Goal: Task Accomplishment & Management: Manage account settings

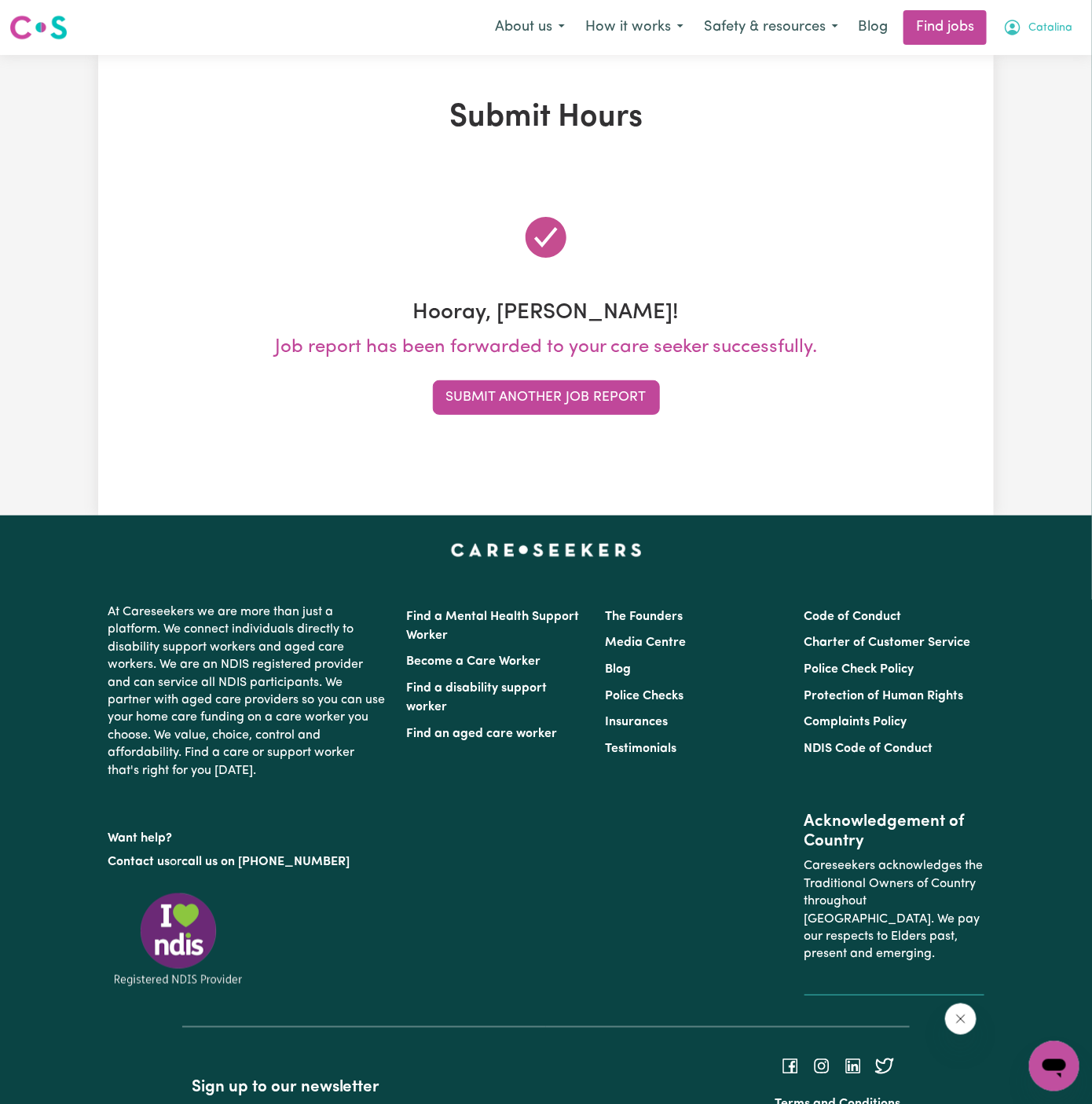
click at [1060, 29] on span "Catalina" at bounding box center [1050, 28] width 44 height 17
click at [1060, 77] on link "My Dashboard" at bounding box center [1020, 90] width 124 height 30
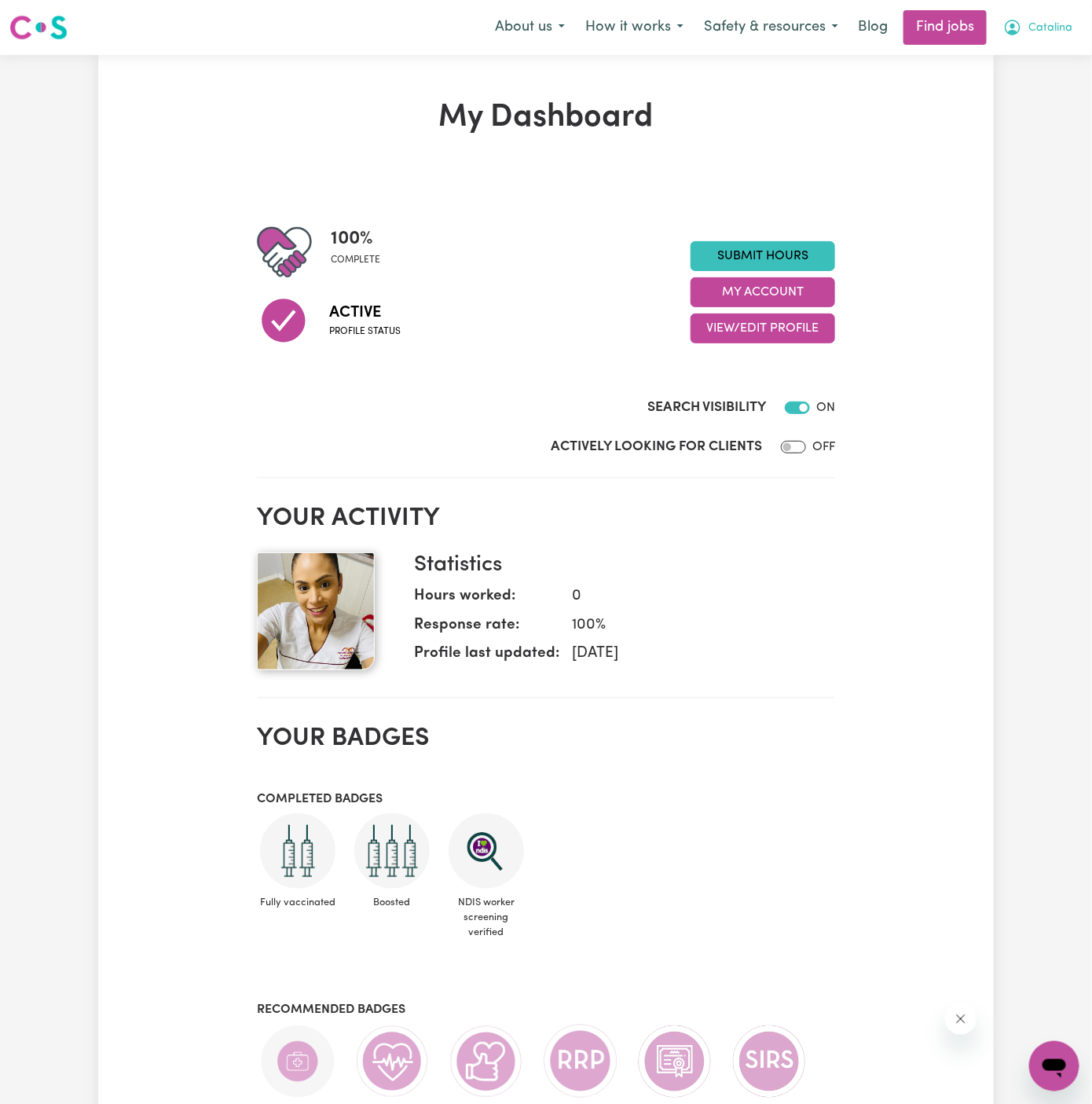
click at [1060, 13] on button "Catalina" at bounding box center [1038, 27] width 89 height 33
click at [1029, 124] on link "Logout" at bounding box center [1020, 120] width 124 height 30
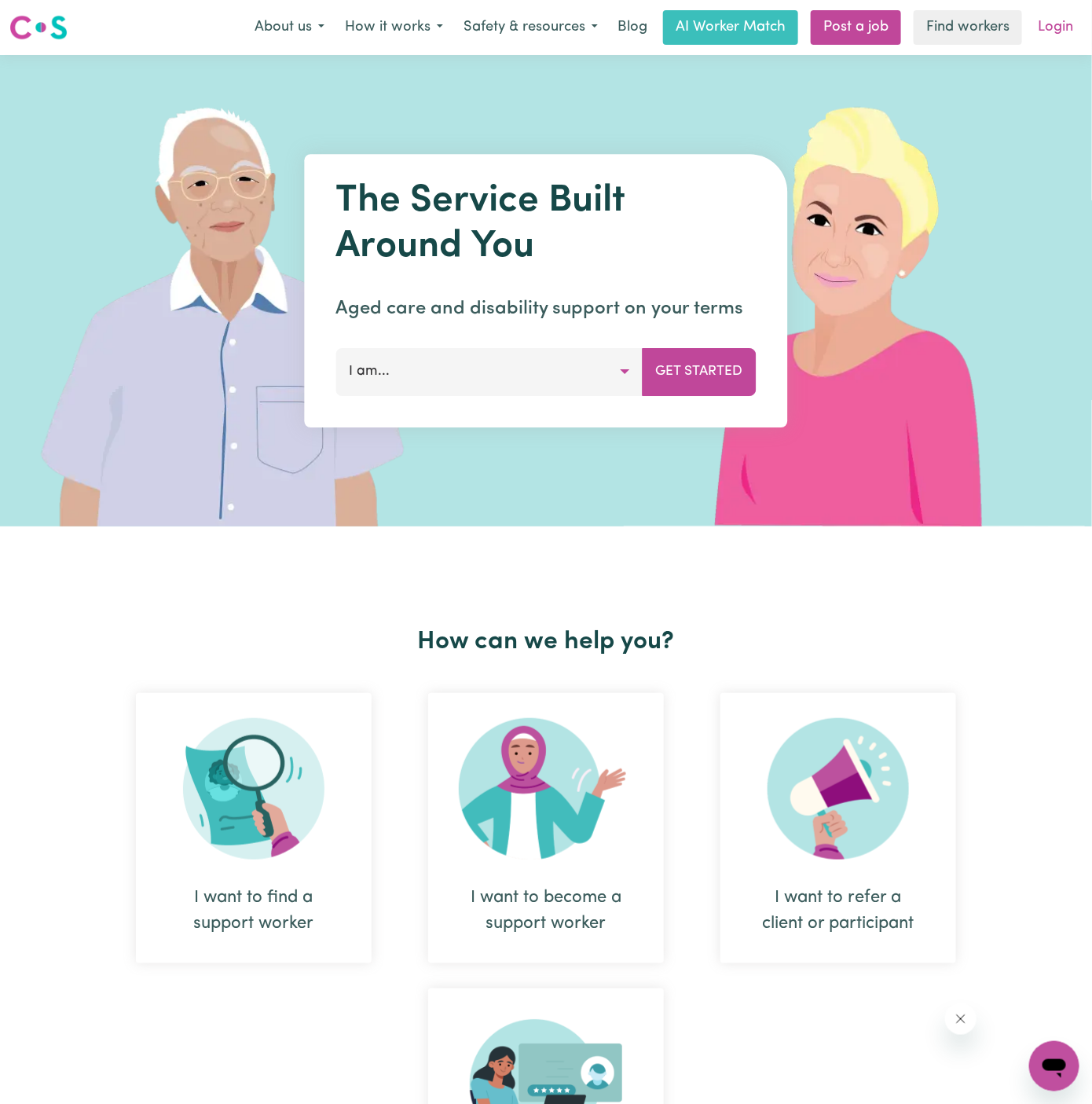
click at [1065, 15] on link "Login" at bounding box center [1056, 27] width 54 height 34
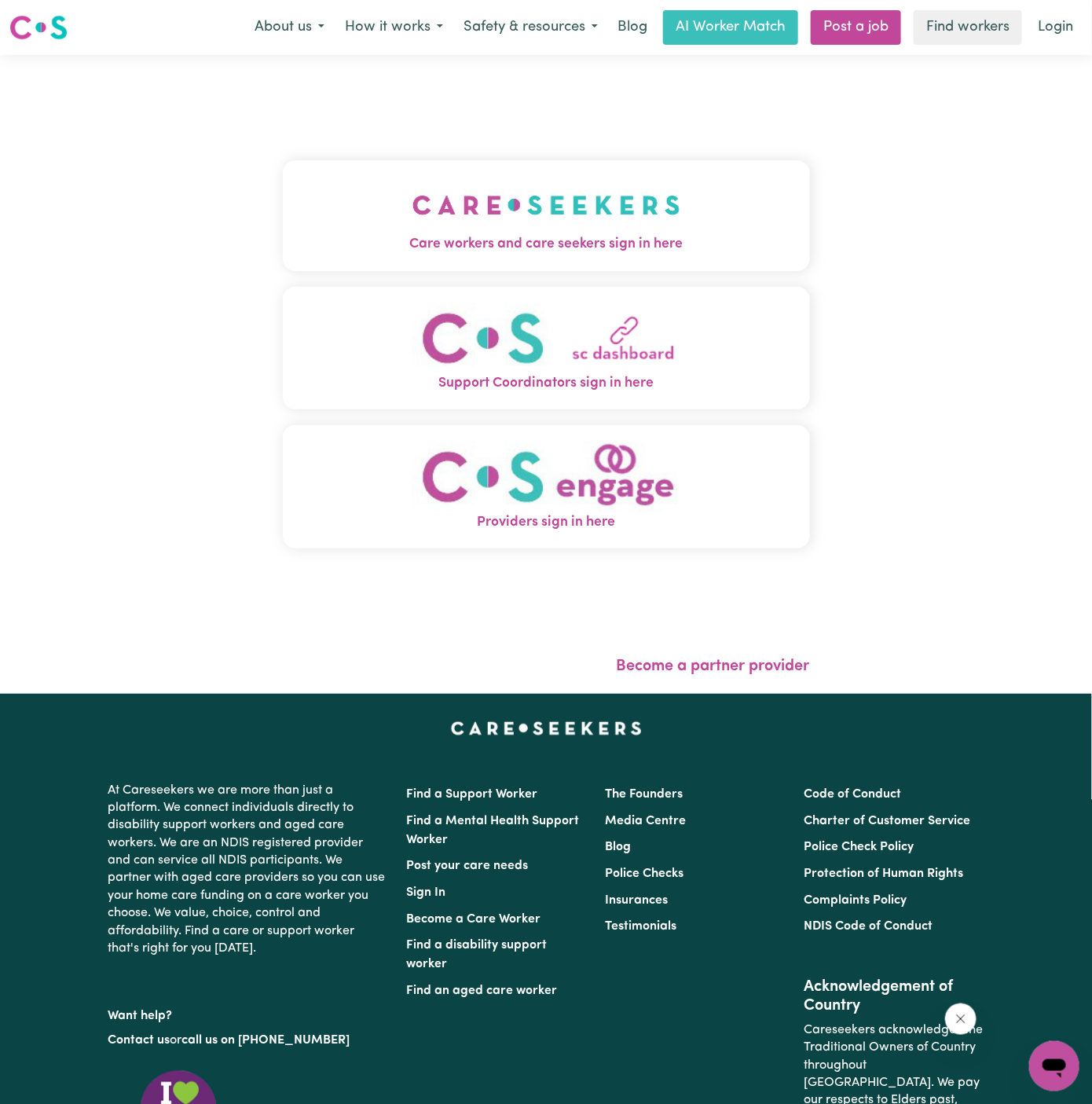
click at [607, 229] on img "Care workers and care seekers sign in here" at bounding box center [546, 205] width 268 height 58
click at [607, 229] on div "Care workers and care seekers sign in here Support Coordinators sign in here Pr…" at bounding box center [546, 374] width 546 height 639
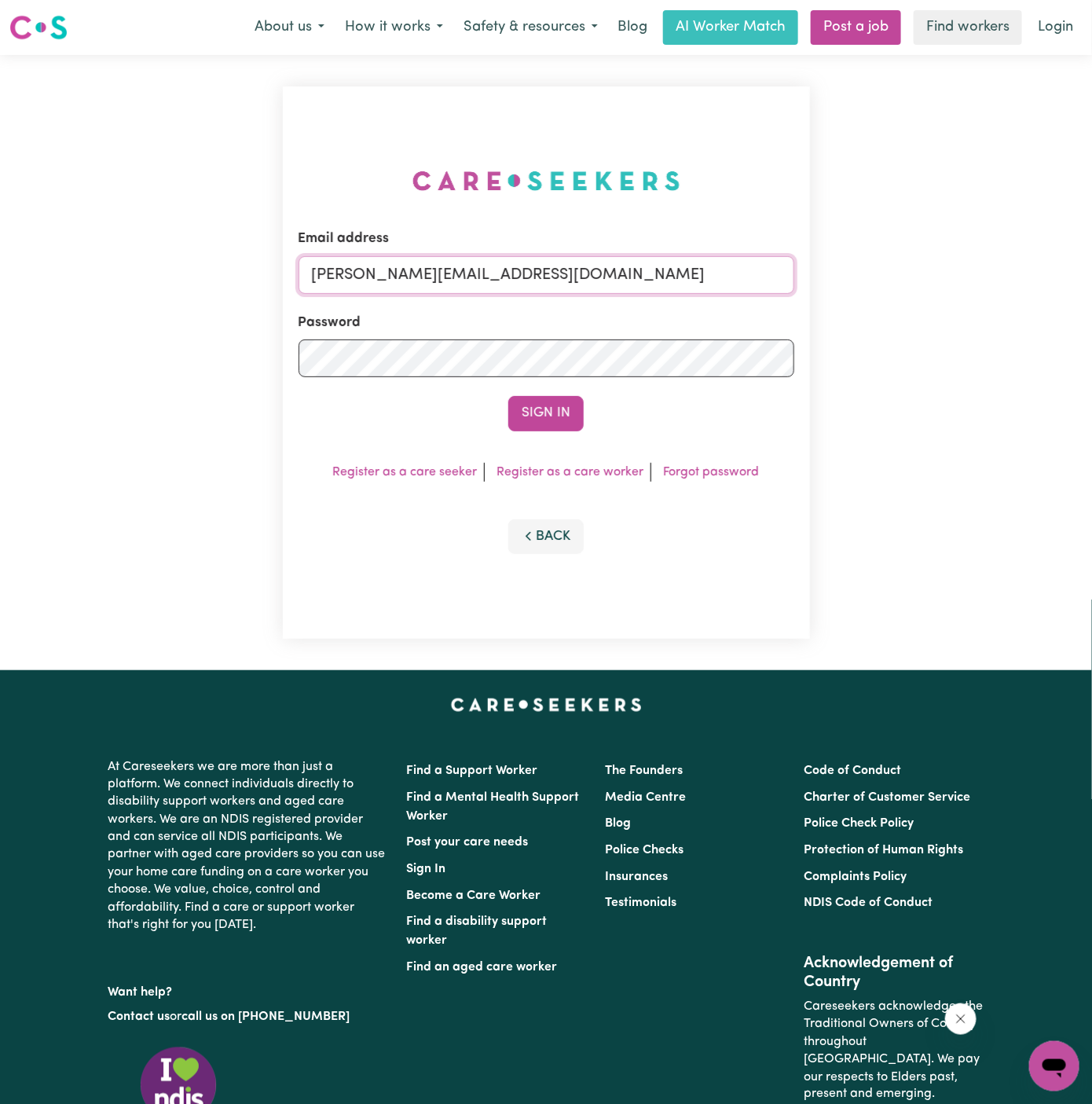
click at [637, 277] on input "[PERSON_NAME][EMAIL_ADDRESS][DOMAIN_NAME]" at bounding box center [546, 276] width 496 height 38
drag, startPoint x: 392, startPoint y: 276, endPoint x: 910, endPoint y: 294, distance: 518.3
click at [910, 294] on div "Email address [EMAIL_ADDRESS][DOMAIN_NAME] Password Sign In Register as a care …" at bounding box center [546, 362] width 1092 height 615
type input "[EMAIL_ADDRESS][DOMAIN_NAME]"
click at [509, 396] on button "Sign In" at bounding box center [546, 413] width 76 height 34
